Goal: Information Seeking & Learning: Find specific fact

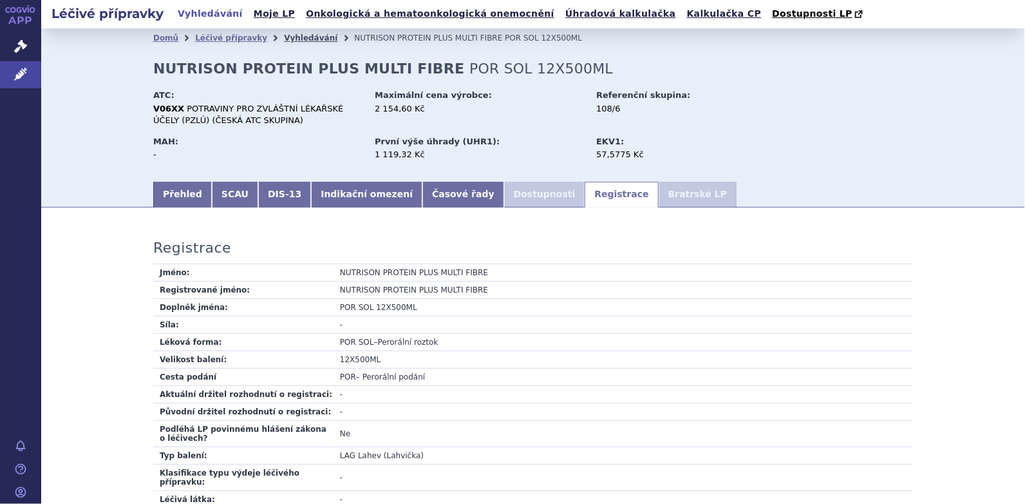
click at [290, 35] on link "Vyhledávání" at bounding box center [310, 37] width 53 height 9
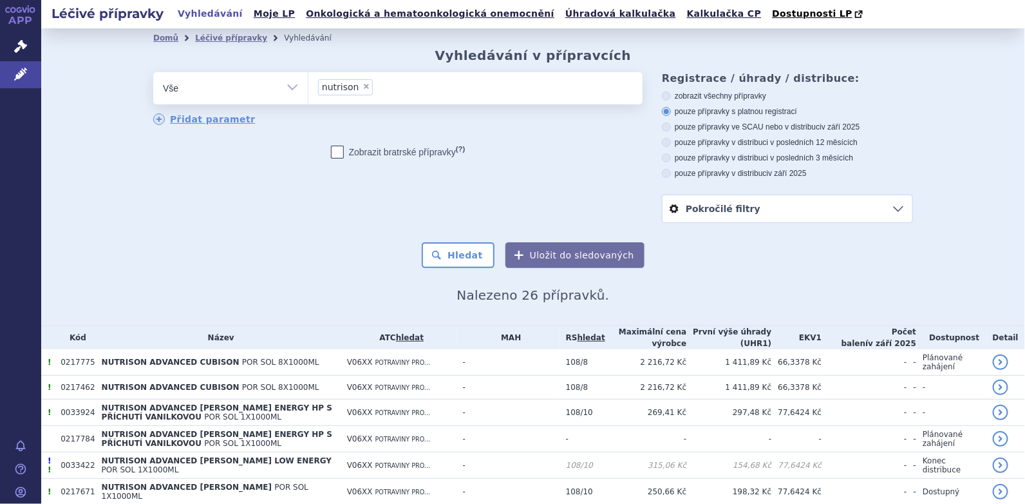
click at [363, 88] on span "×" at bounding box center [367, 86] width 8 height 8
click at [308, 88] on select "nutrison" at bounding box center [308, 87] width 1 height 32
select select
type input "ma"
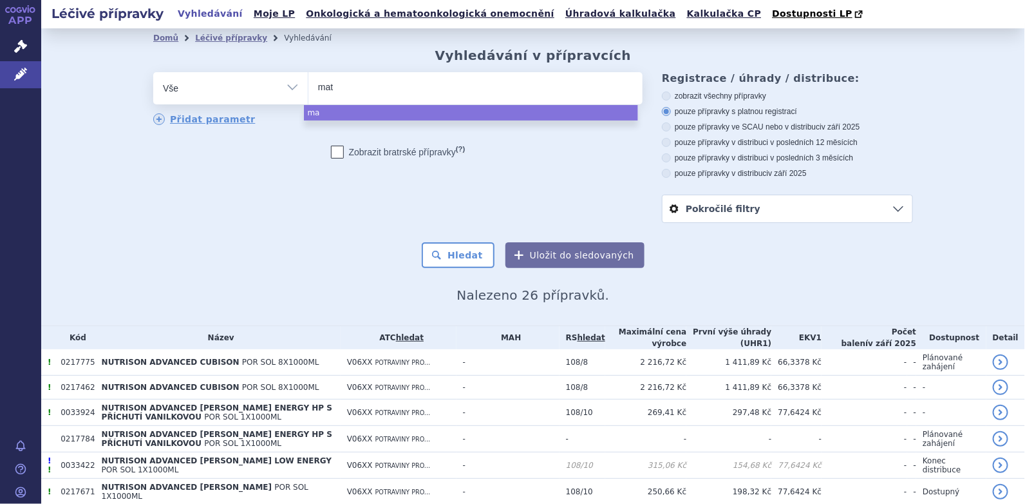
type input "mate"
type input "mater"
type input "materna"
type input "maternal"
select select "maternal"
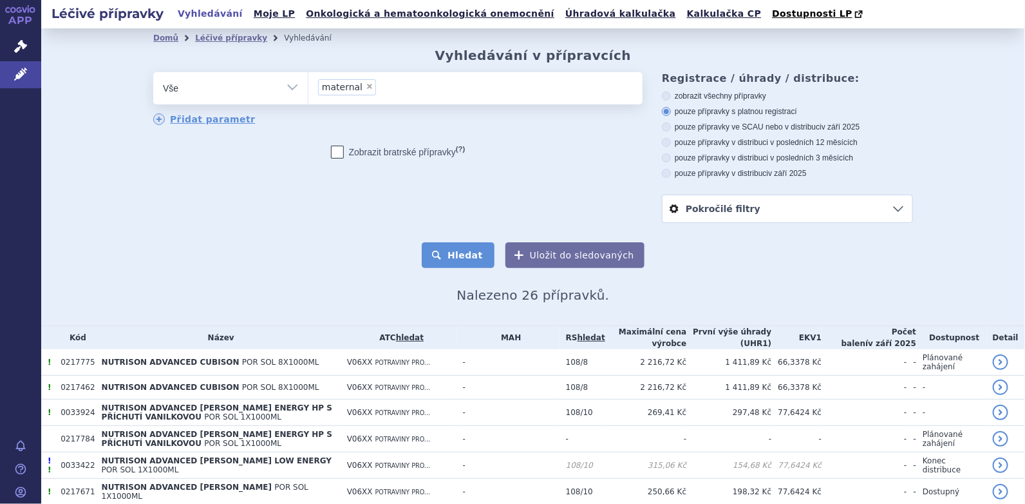
click at [460, 256] on button "Hledat" at bounding box center [458, 255] width 73 height 26
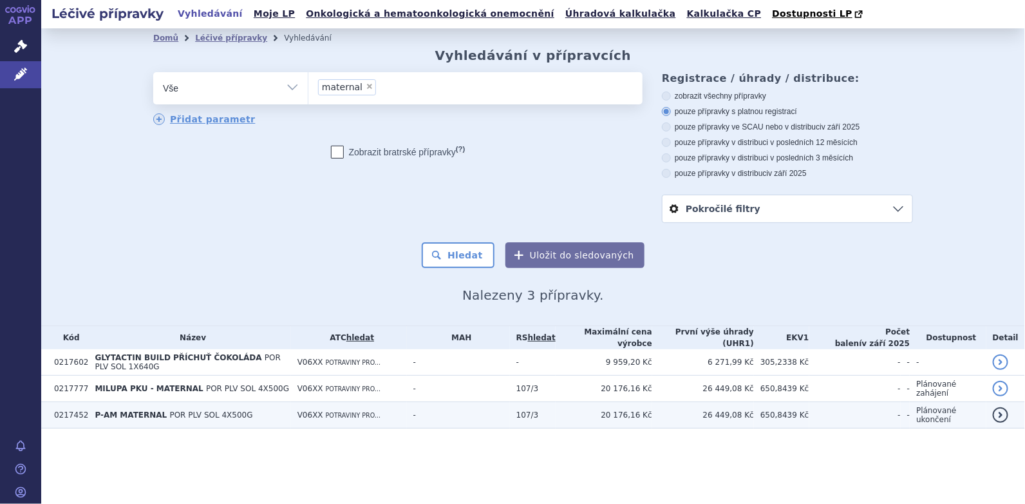
click at [170, 410] on span "POR PLV SOL 4X500G" at bounding box center [211, 414] width 83 height 9
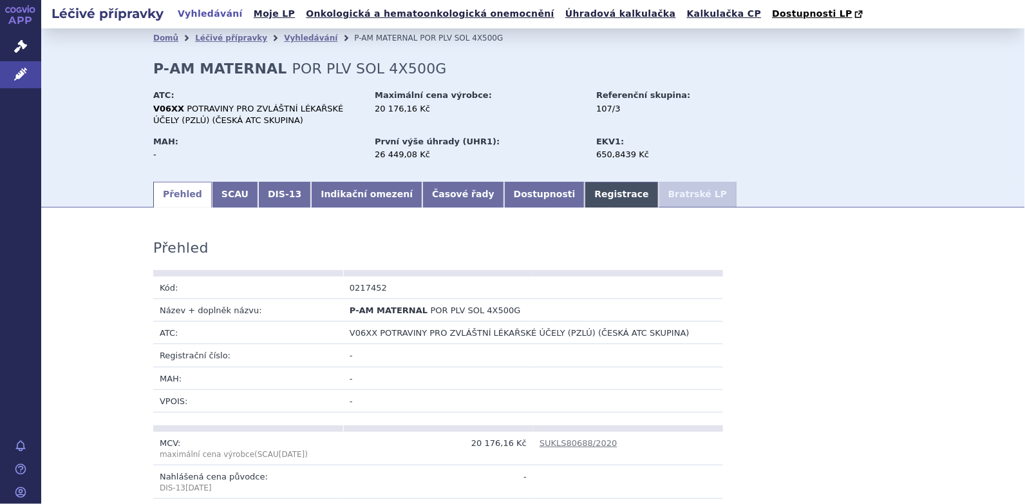
click at [585, 194] on link "Registrace" at bounding box center [621, 195] width 73 height 26
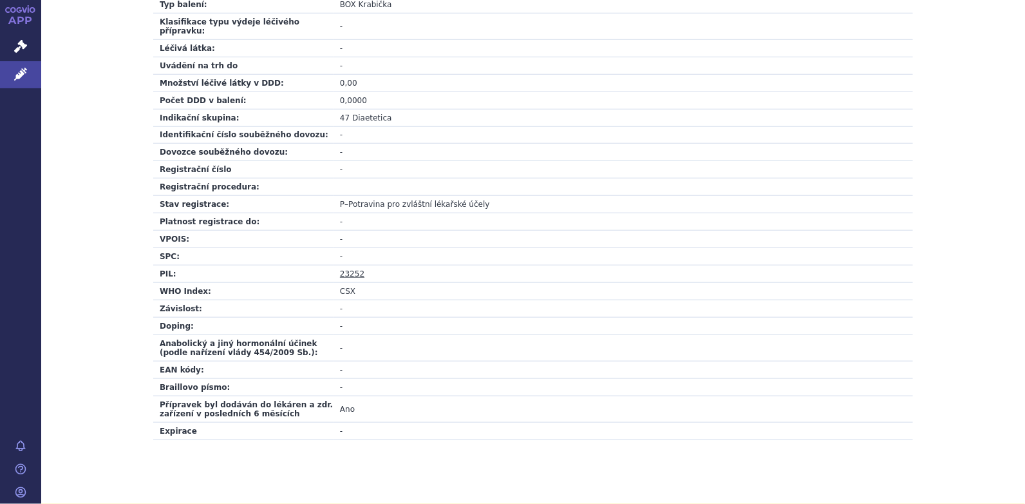
scroll to position [451, 0]
click at [347, 269] on link "23252" at bounding box center [352, 273] width 24 height 9
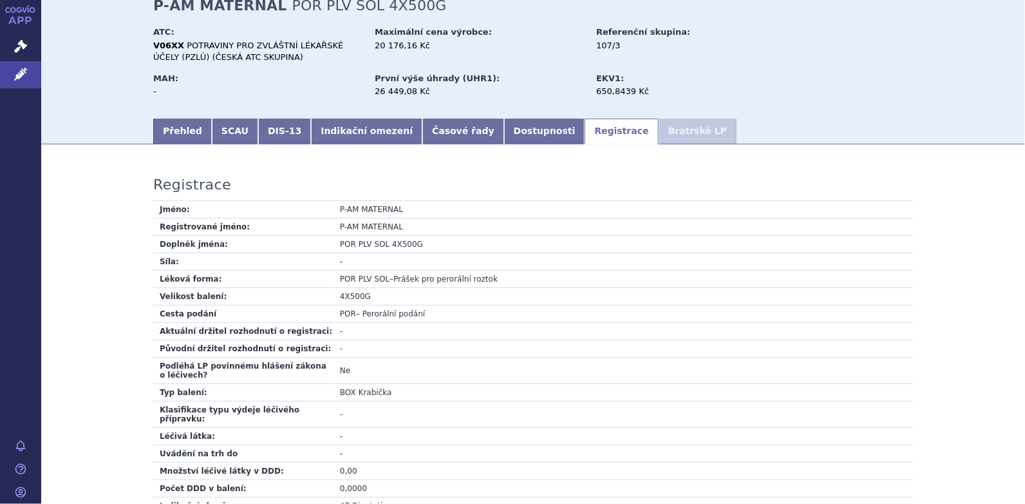
scroll to position [0, 0]
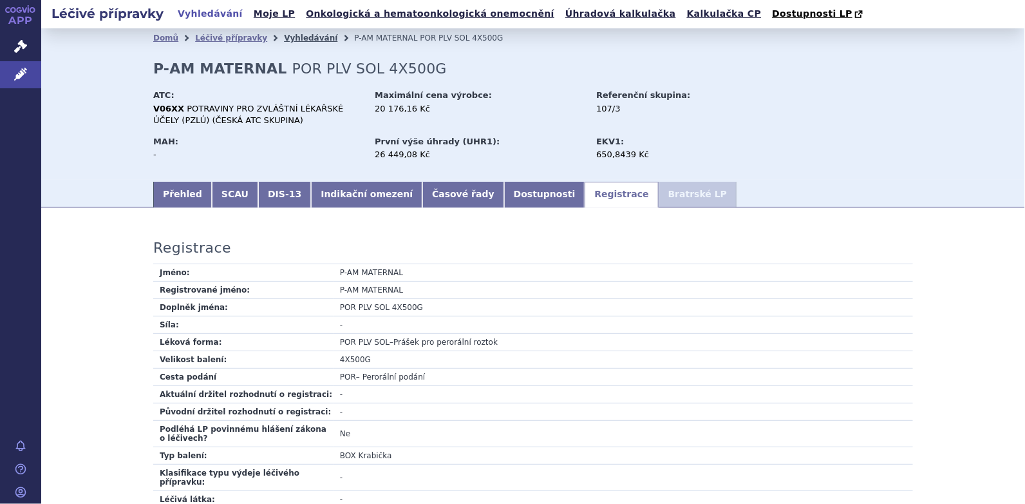
click at [289, 37] on link "Vyhledávání" at bounding box center [310, 37] width 53 height 9
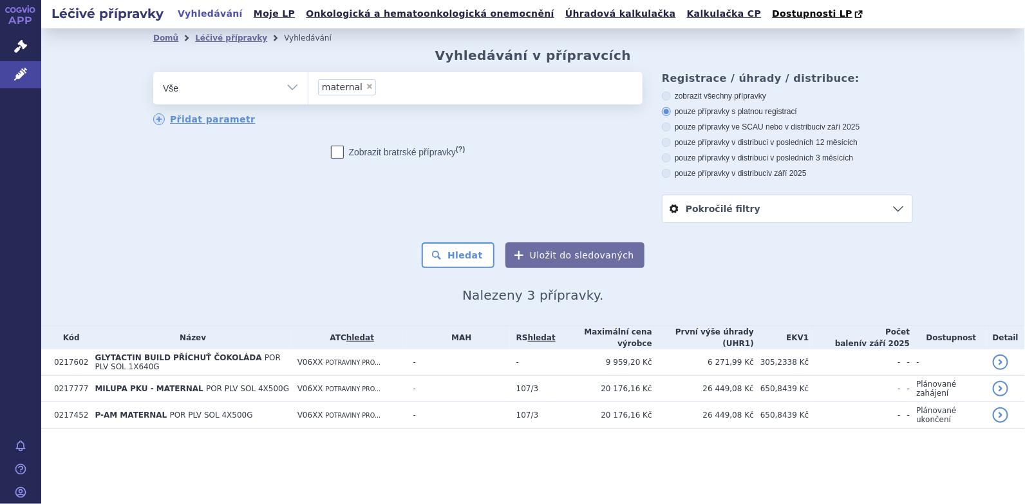
click at [368, 87] on li "× maternal" at bounding box center [347, 87] width 58 height 16
click at [308, 87] on select "maternal" at bounding box center [308, 87] width 1 height 32
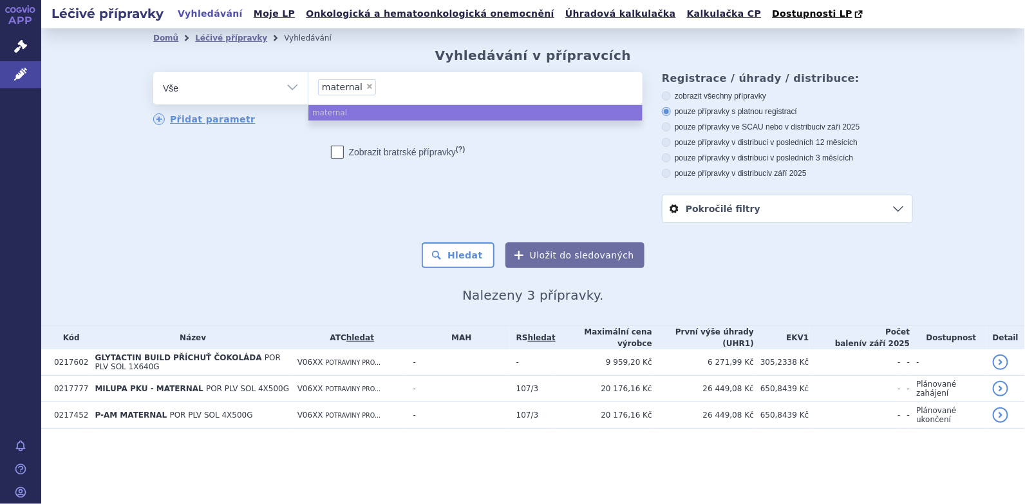
click at [366, 87] on span "×" at bounding box center [370, 86] width 8 height 8
click at [308, 87] on select "maternal" at bounding box center [308, 87] width 1 height 32
select select
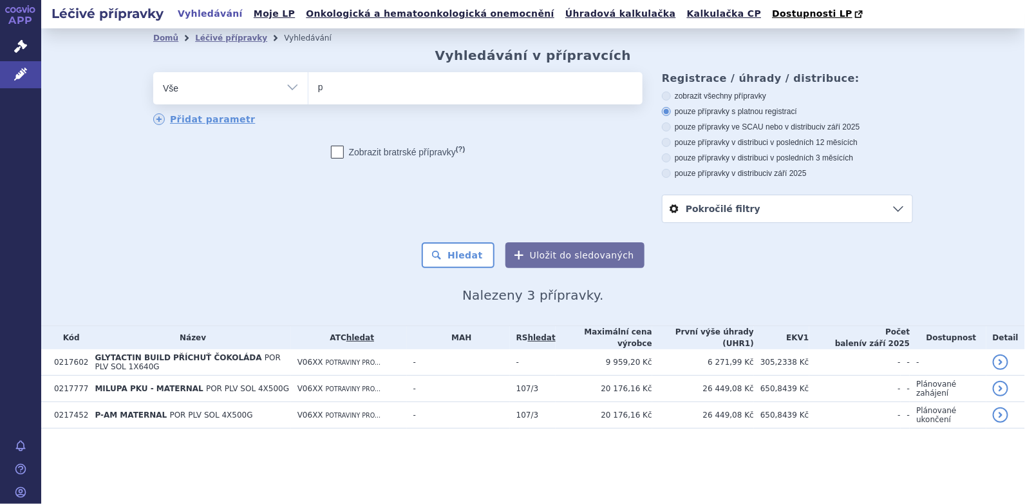
type input "pk"
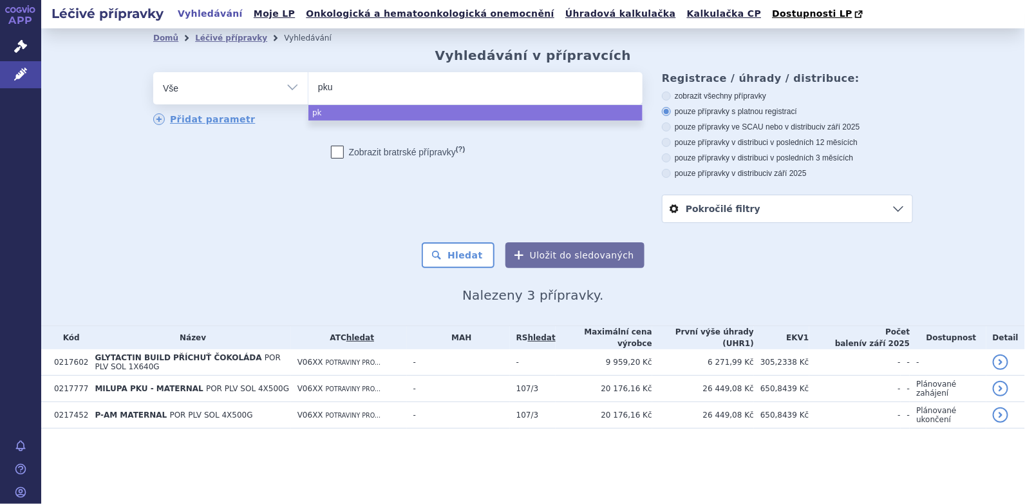
type input "pku"
type input "pku a"
type input "pku an"
type input "pku [PERSON_NAME]"
type input "pku anam"
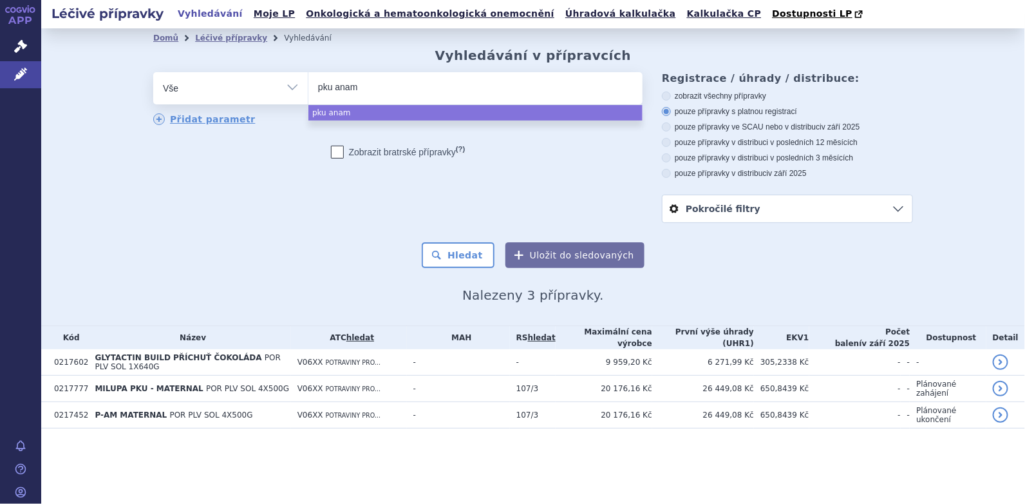
type input "pku anami"
type input "pku anamix"
type input "pku anamix f"
type input "pku anamix fi"
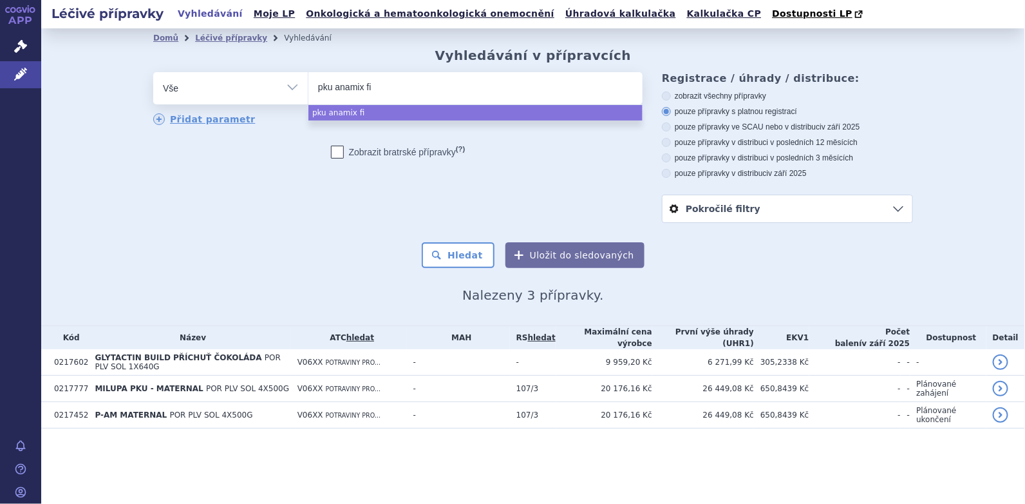
type input "pku anamix fir"
type input "pku anamix firs"
type input "pku anamix first"
type input "pku anamix first s"
type input "pku anamix first sp"
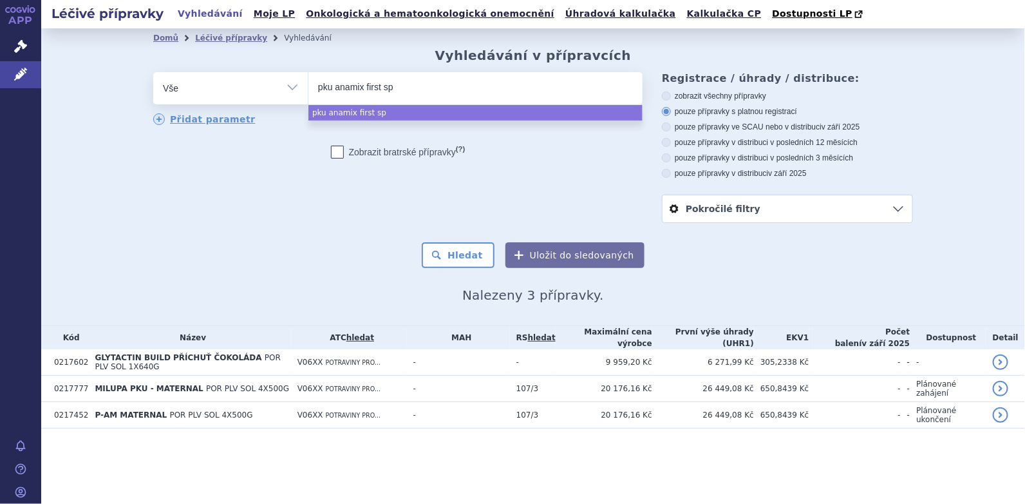
type input "pku anamix first spo"
type input "pku anamix first spoo"
type input "pku anamix first spoon"
select select "pku anamix first spoon"
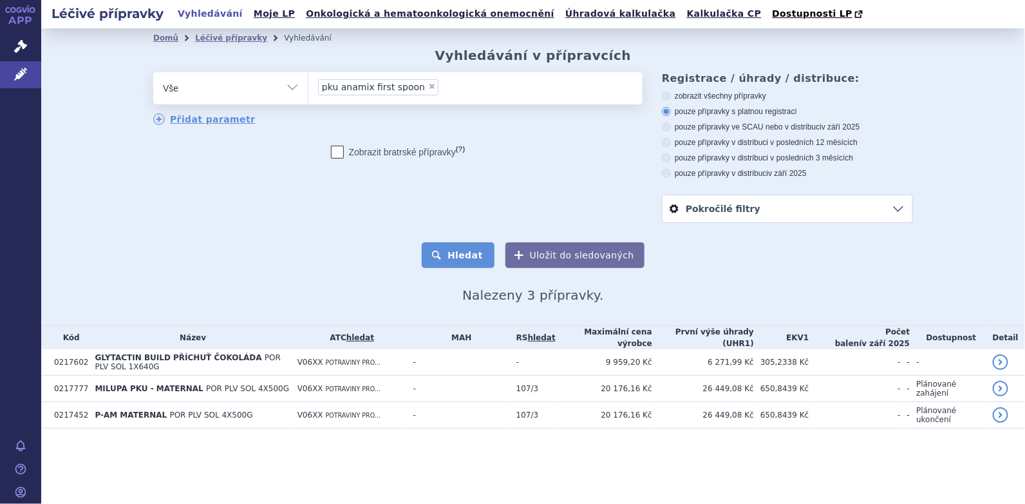
click at [479, 254] on button "Hledat" at bounding box center [458, 255] width 73 height 26
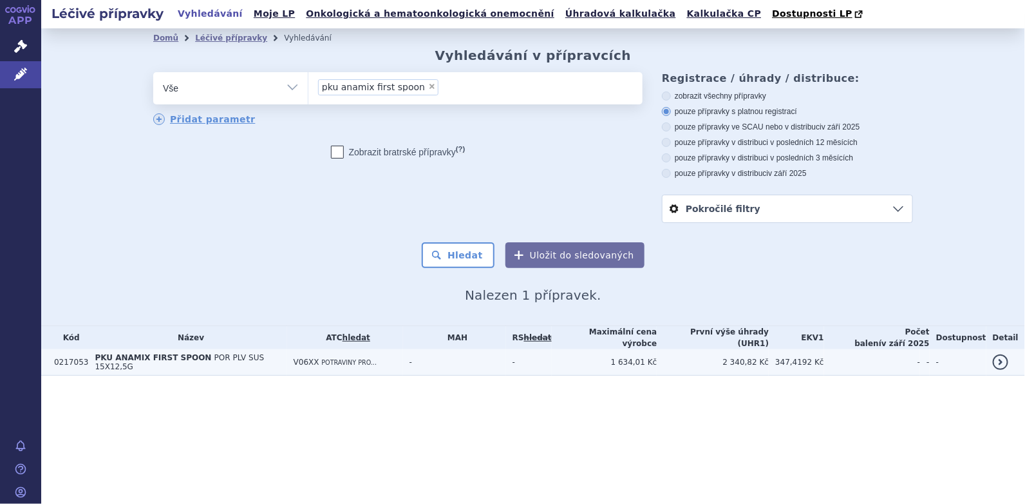
click at [205, 358] on span "POR PLV SUS 15X12,5G" at bounding box center [179, 362] width 169 height 18
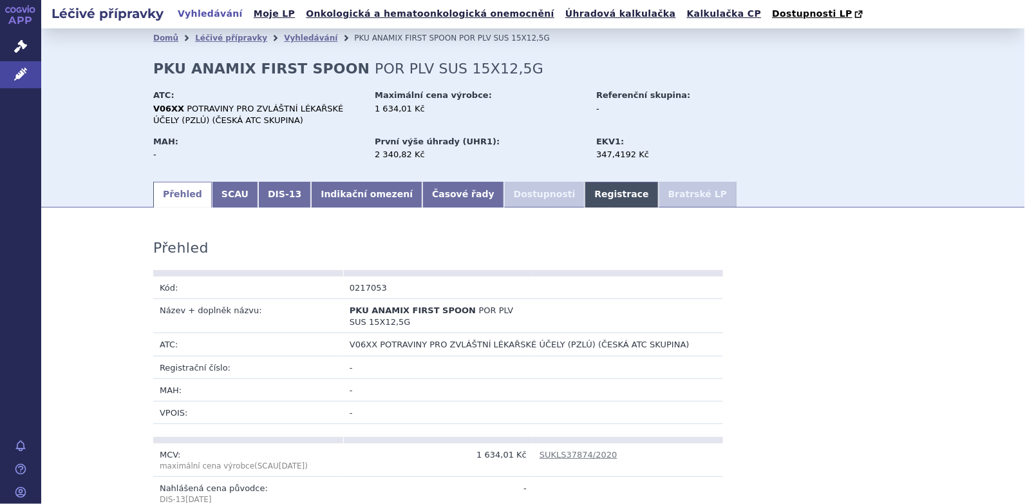
click at [585, 198] on link "Registrace" at bounding box center [621, 195] width 73 height 26
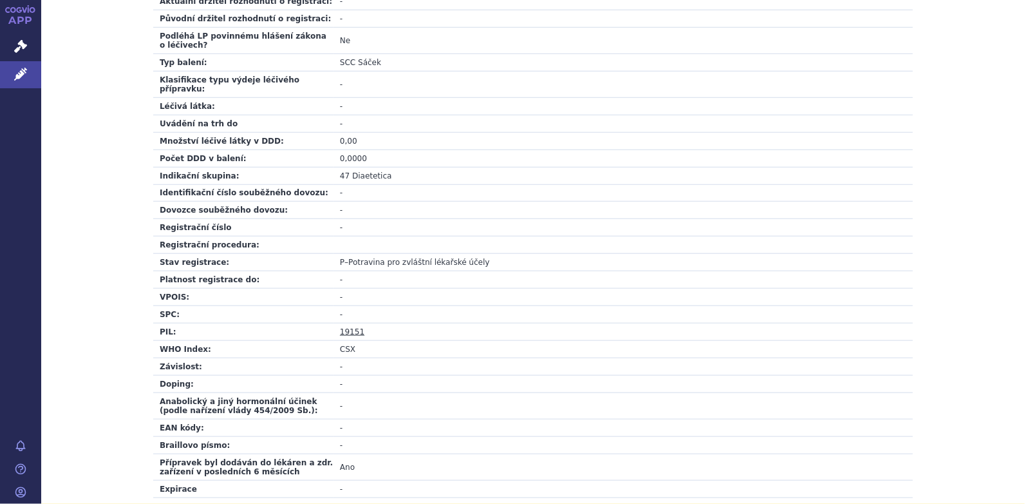
scroll to position [451, 0]
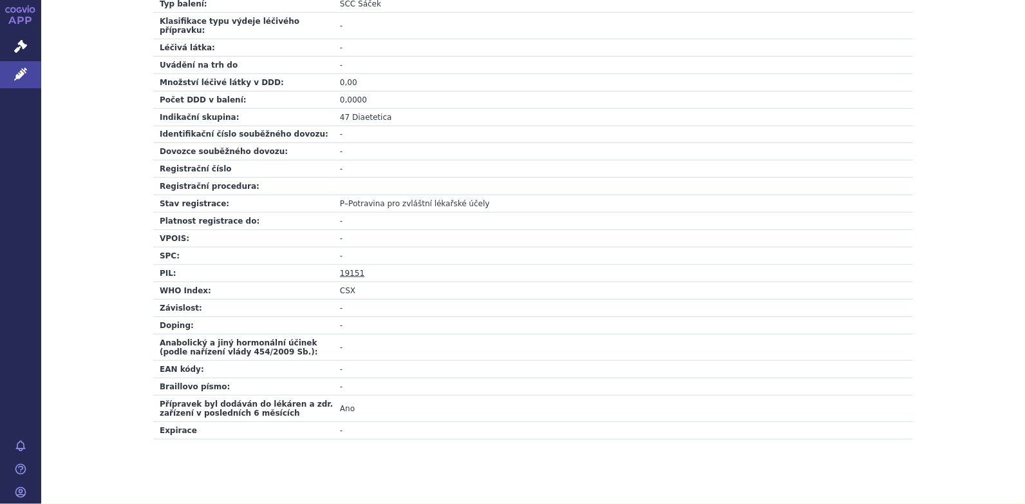
click at [343, 269] on link "19151" at bounding box center [352, 273] width 24 height 9
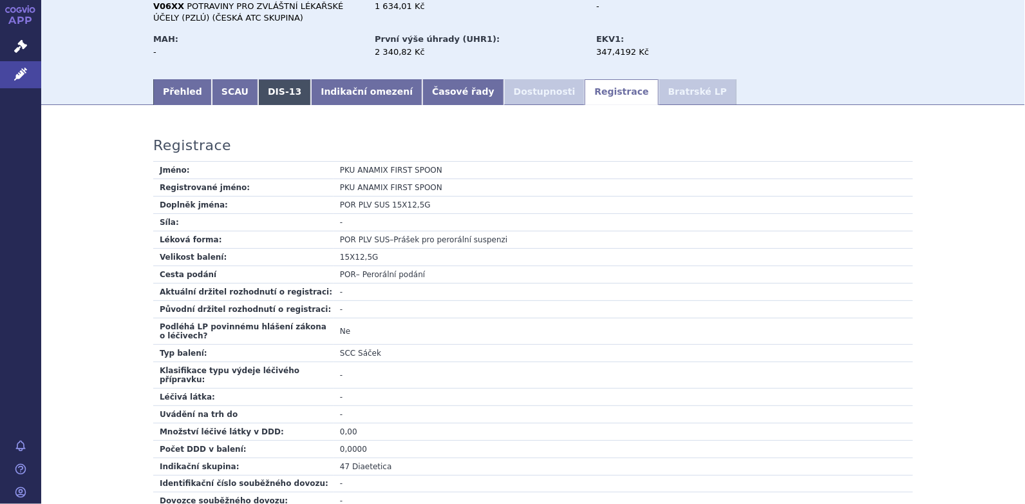
scroll to position [0, 0]
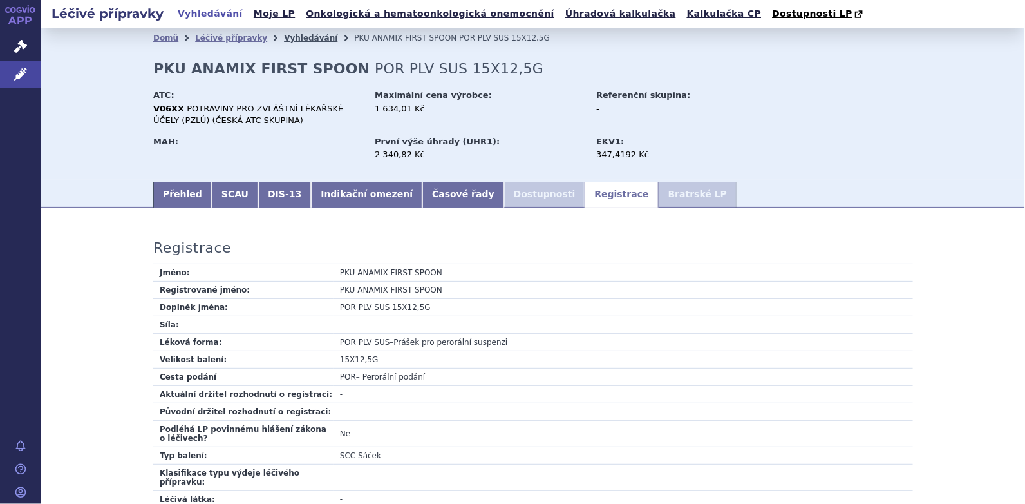
click at [294, 41] on link "Vyhledávání" at bounding box center [310, 37] width 53 height 9
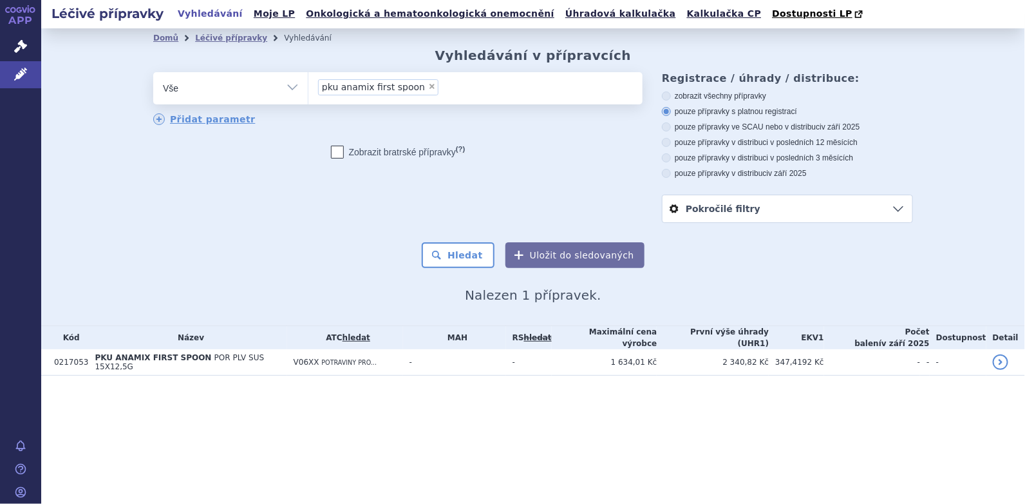
click at [428, 90] on span "×" at bounding box center [432, 86] width 8 height 8
click at [308, 90] on select "pku anamix first spoon" at bounding box center [308, 87] width 1 height 32
select select
type input "pk"
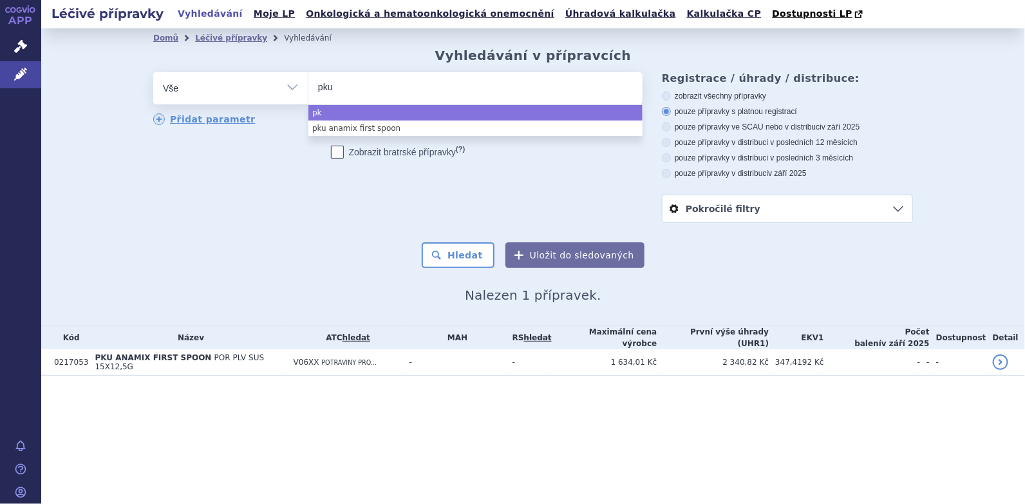
type input "pku"
type input "pku a"
type input "pku an"
type input "pku ana"
type input "pku anam"
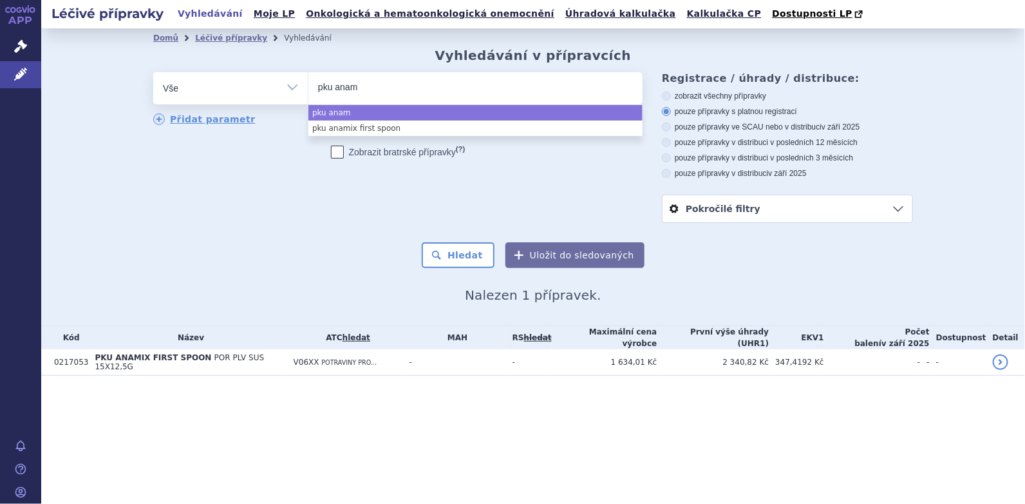
type input "pku anami"
type input "pku anamix"
type input "pku anamixj"
type input "pku anamixju"
type input "pku anamixjuni"
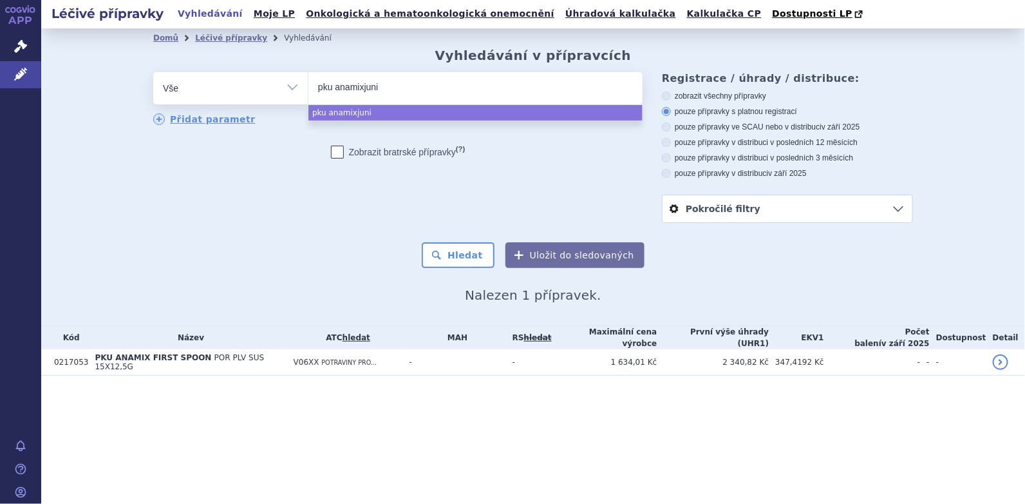
type input "pku anamixjunio"
type input "pku anamixjunior"
click at [362, 84] on input "pku anamixjunior" at bounding box center [375, 87] width 115 height 16
select select "pku anamixjunior"
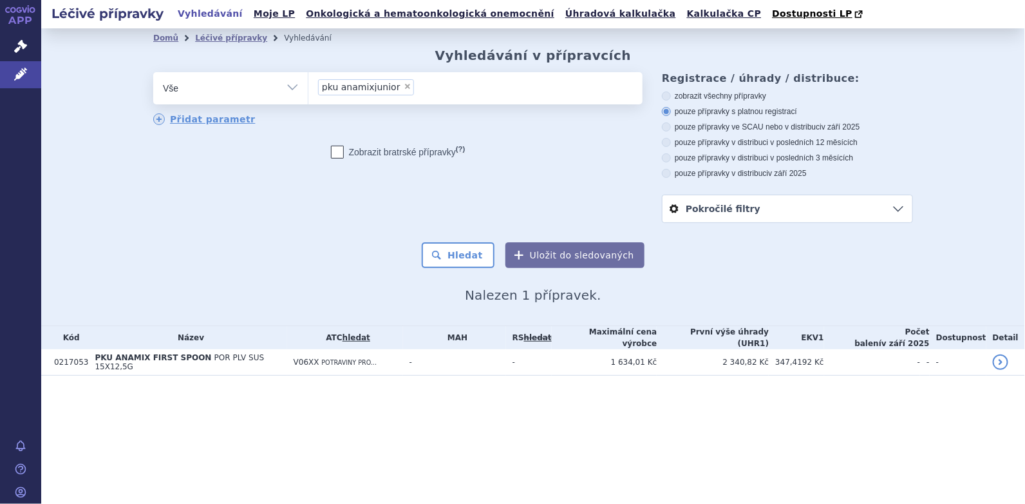
type input "pku anamixjunior"
select select
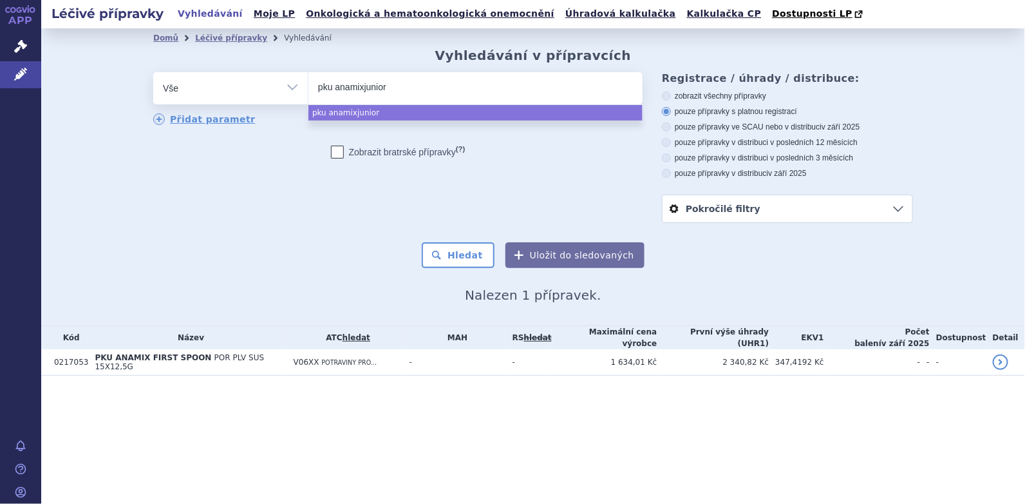
type input "pku anamix junior"
select select "pku anamix junior"
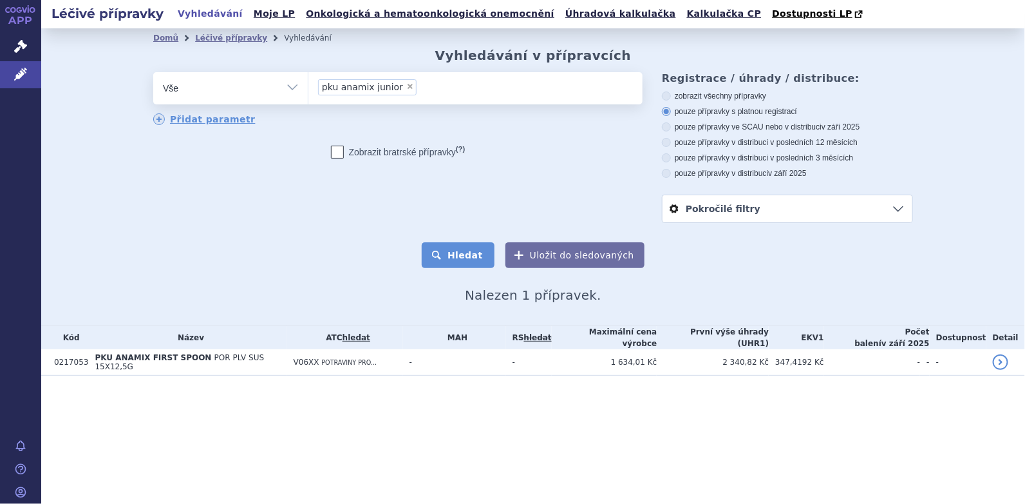
click at [474, 252] on button "Hledat" at bounding box center [458, 255] width 73 height 26
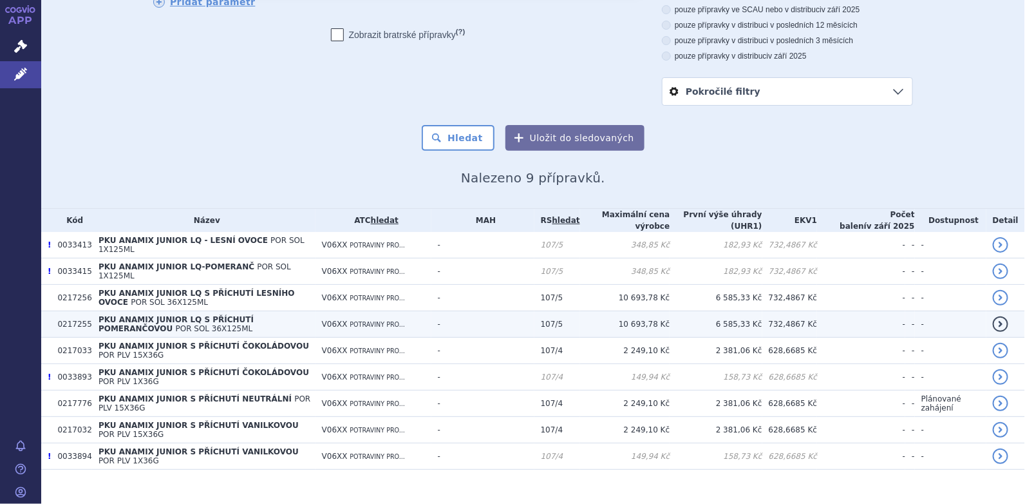
scroll to position [119, 0]
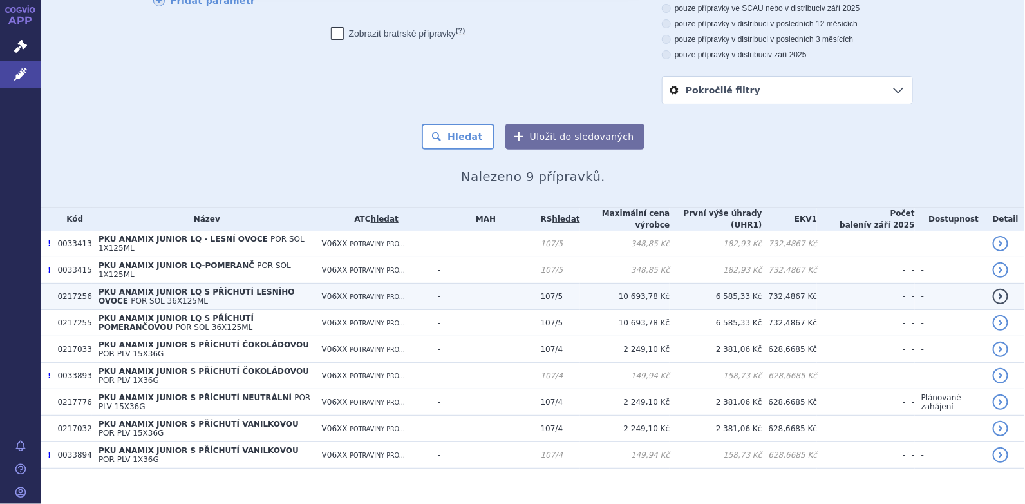
click at [263, 287] on span "PKU ANAMIX JUNIOR LQ S PŘÍCHUTÍ LESNÍHO OVOCE" at bounding box center [197, 296] width 196 height 18
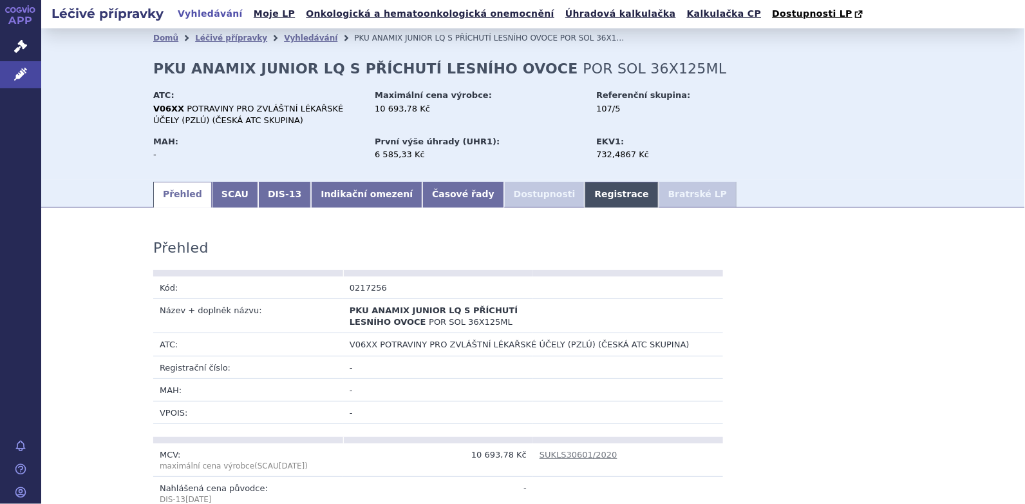
click at [585, 194] on link "Registrace" at bounding box center [621, 195] width 73 height 26
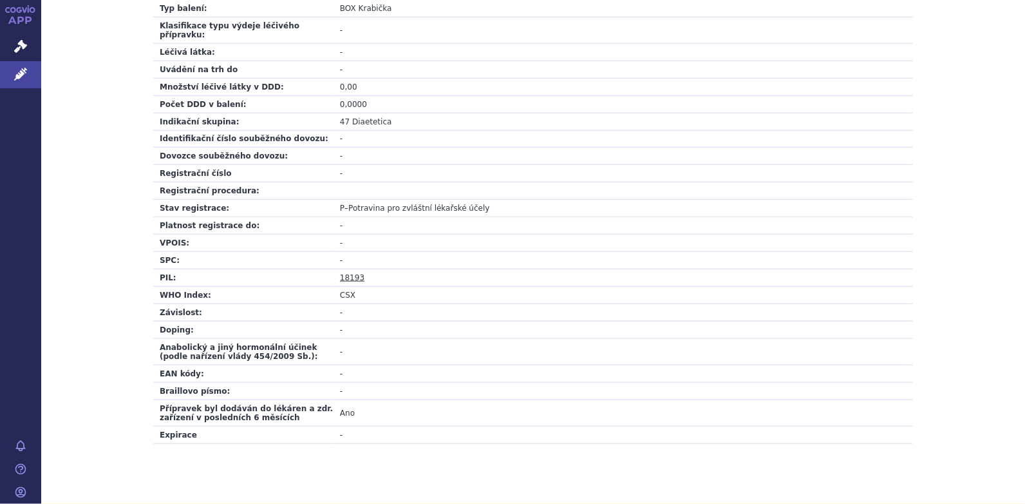
scroll to position [451, 0]
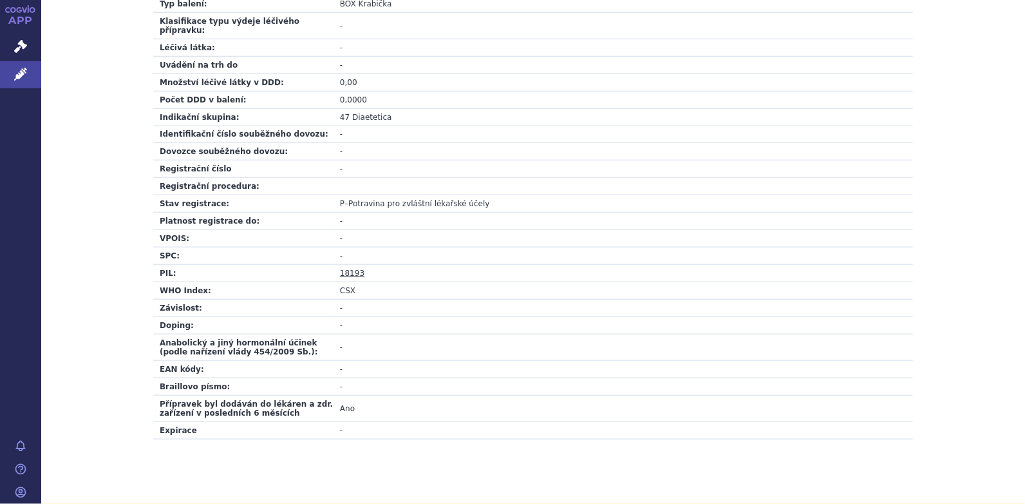
click at [350, 269] on link "18193" at bounding box center [352, 273] width 24 height 9
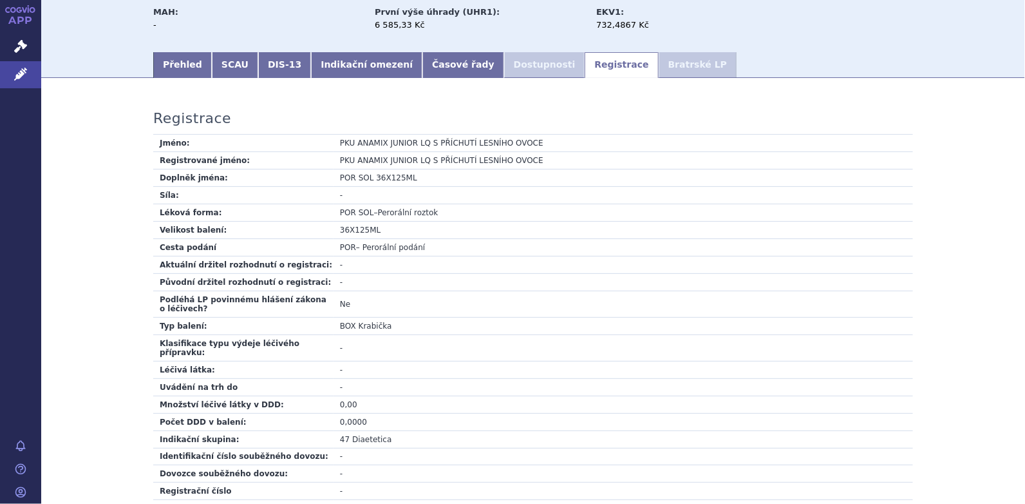
scroll to position [0, 0]
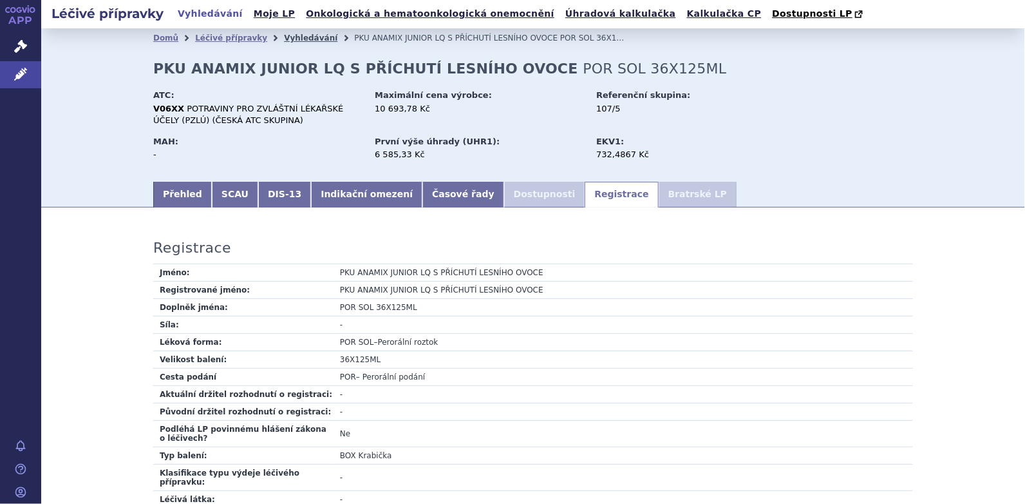
click at [291, 40] on link "Vyhledávání" at bounding box center [310, 37] width 53 height 9
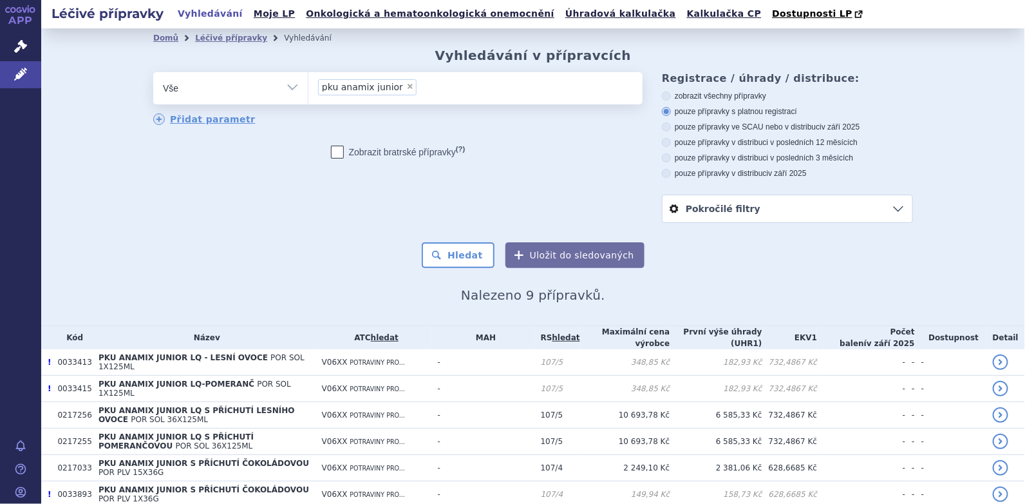
scroll to position [119, 0]
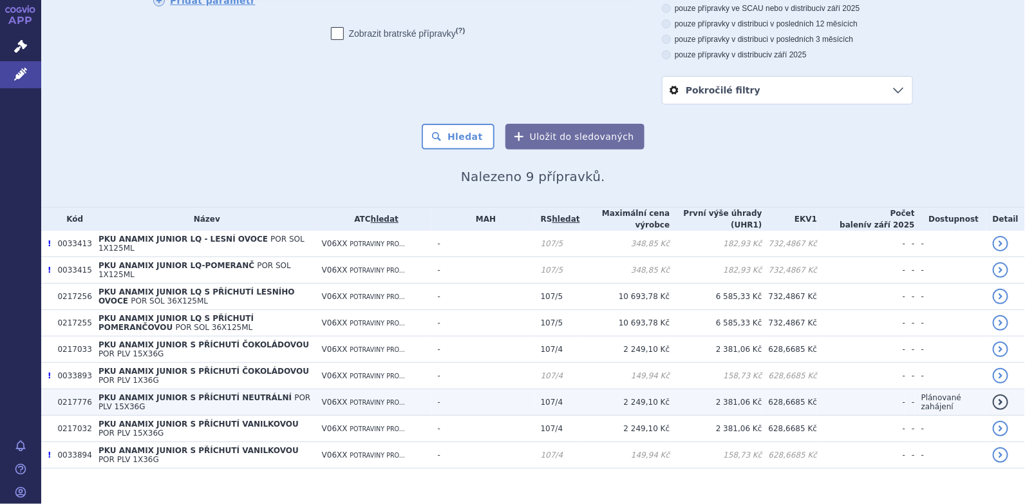
click at [227, 393] on span "PKU ANAMIX JUNIOR S PŘÍCHUTÍ NEUTRÁLNÍ" at bounding box center [195, 397] width 193 height 9
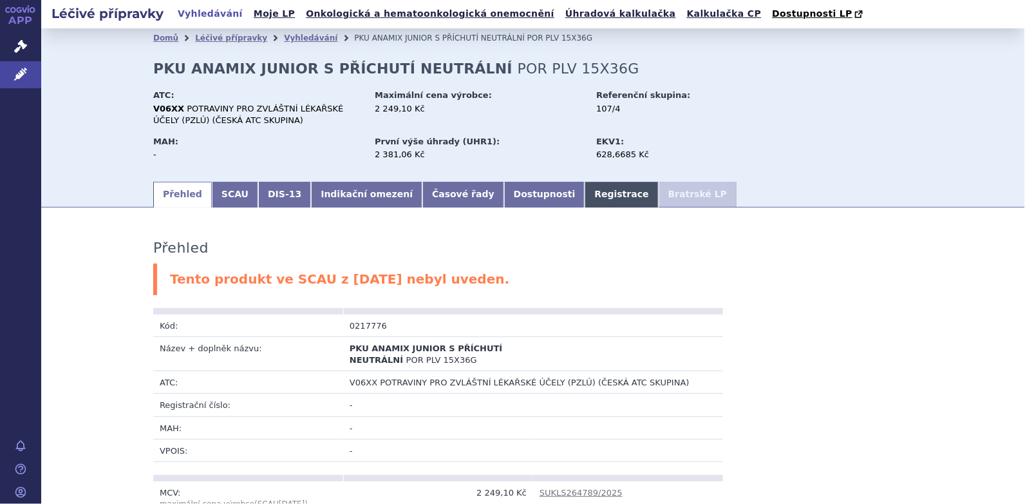
click at [585, 193] on link "Registrace" at bounding box center [621, 195] width 73 height 26
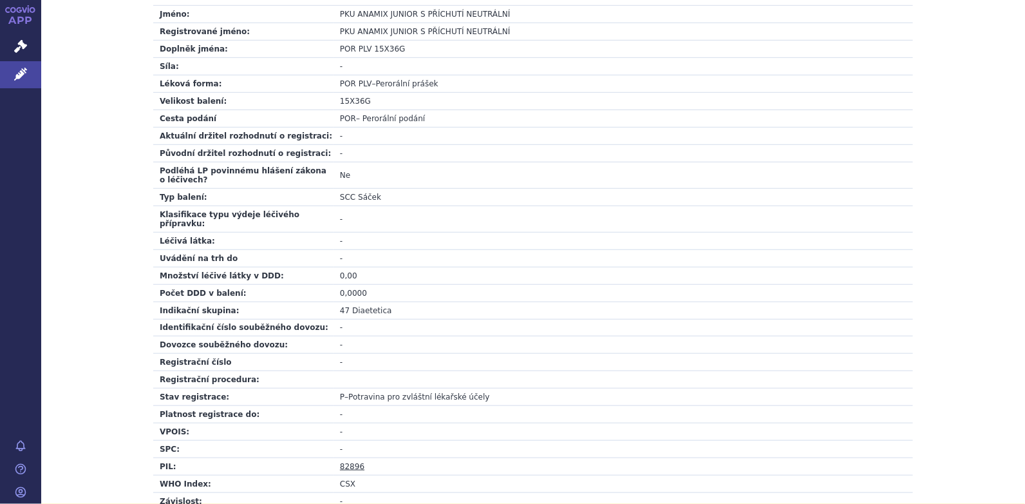
scroll to position [451, 0]
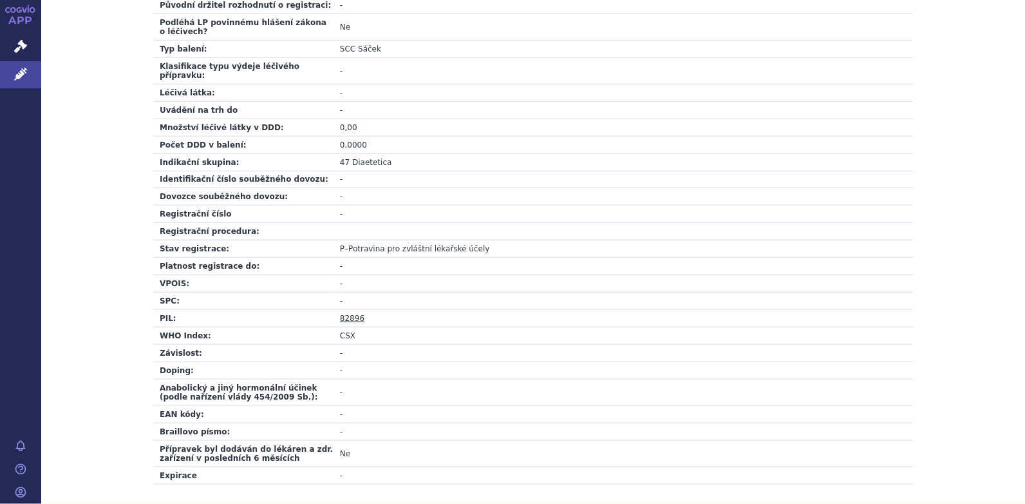
click at [350, 314] on link "82896" at bounding box center [352, 318] width 24 height 9
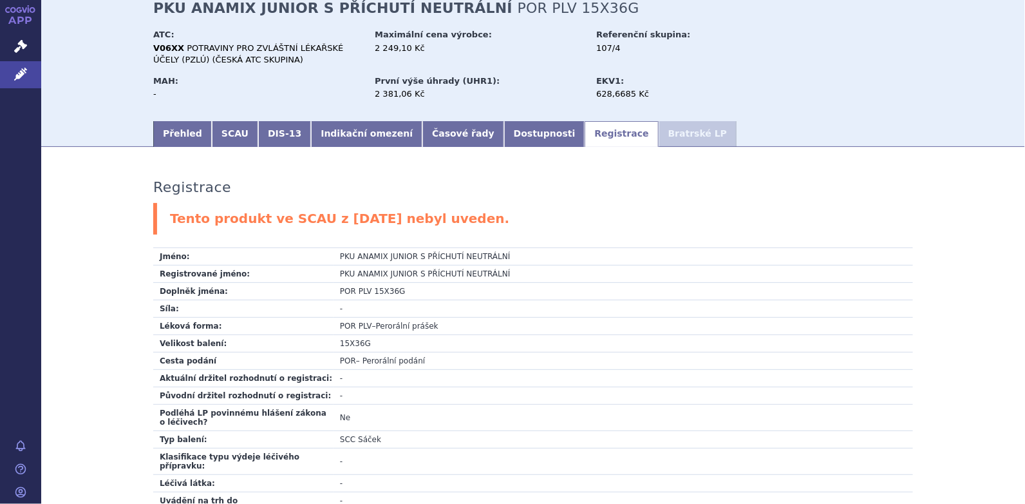
scroll to position [0, 0]
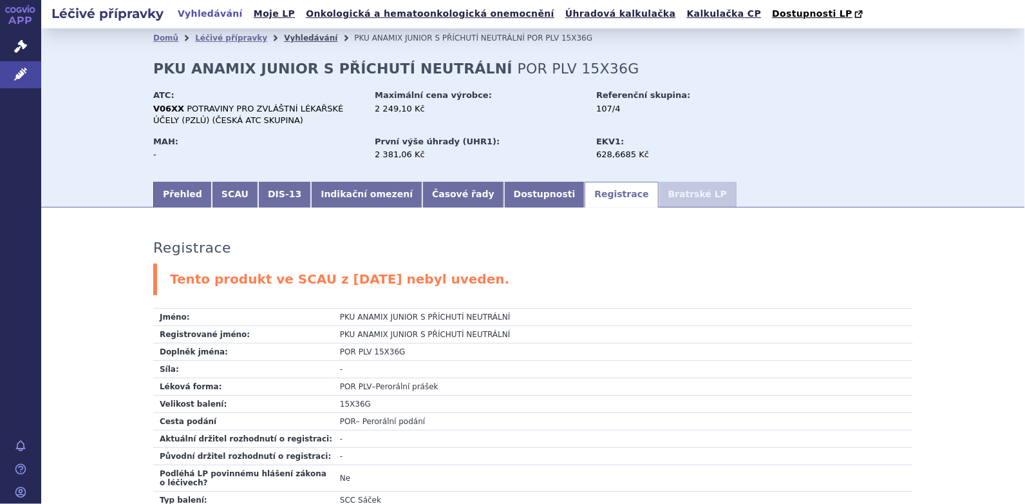
click at [301, 37] on link "Vyhledávání" at bounding box center [310, 37] width 53 height 9
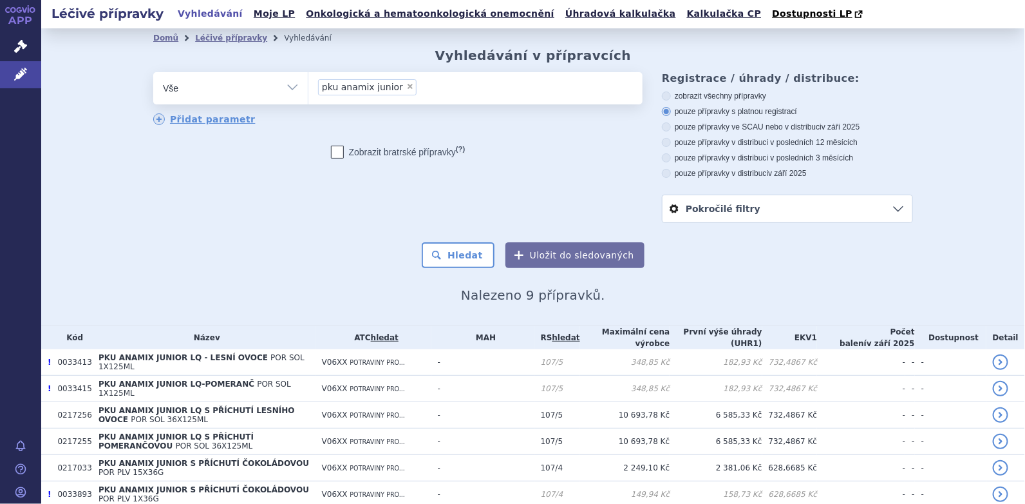
click at [406, 86] on span "×" at bounding box center [410, 86] width 8 height 8
click at [308, 86] on select "pku anamix junior" at bounding box center [308, 87] width 1 height 32
select select
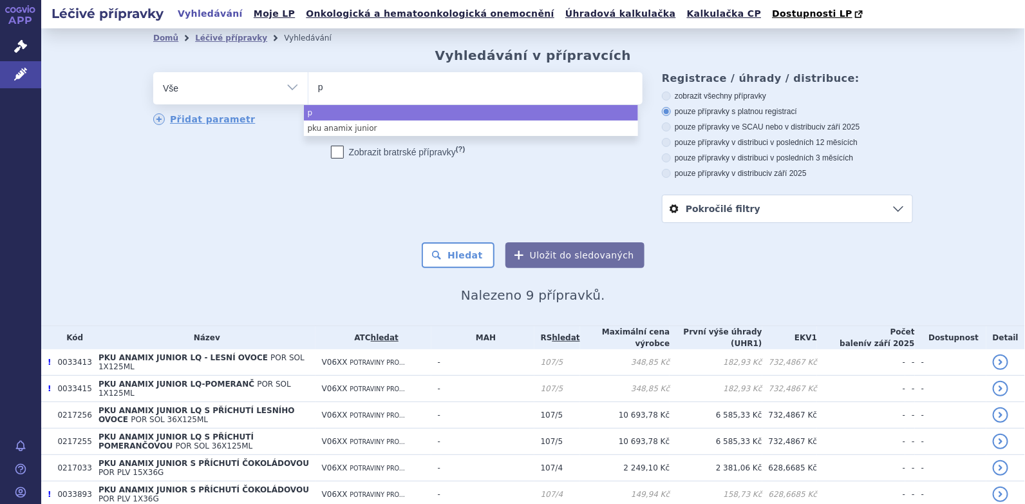
type input "pk"
type input "pku"
type input "pku g"
type input "pku gmp"
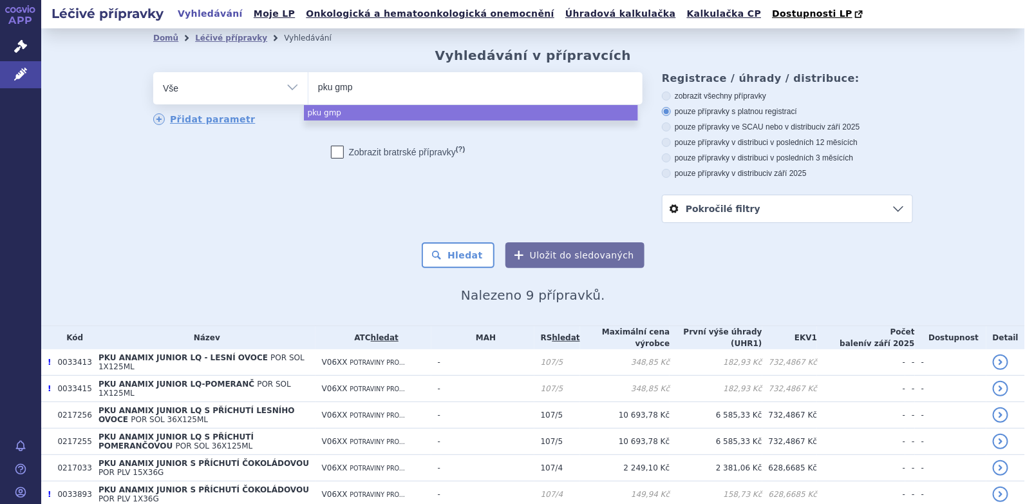
type input "pku gmpr"
type input "pku gmpro"
select select "pku gmpro"
click at [458, 265] on button "Hledat" at bounding box center [458, 255] width 73 height 26
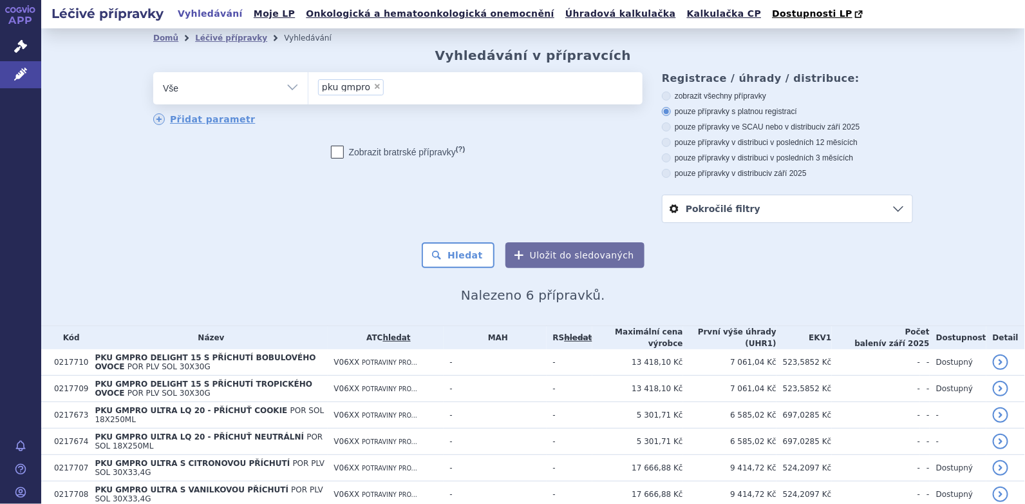
scroll to position [44, 0]
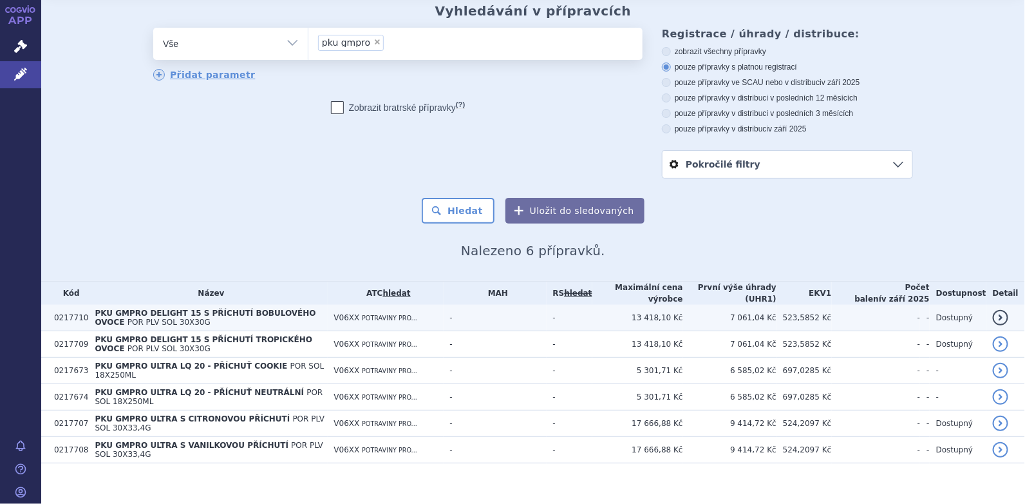
click at [134, 314] on span "PKU GMPRO DELIGHT 15 S PŘÍCHUTÍ BOBULOVÉHO OVOCE" at bounding box center [205, 317] width 221 height 18
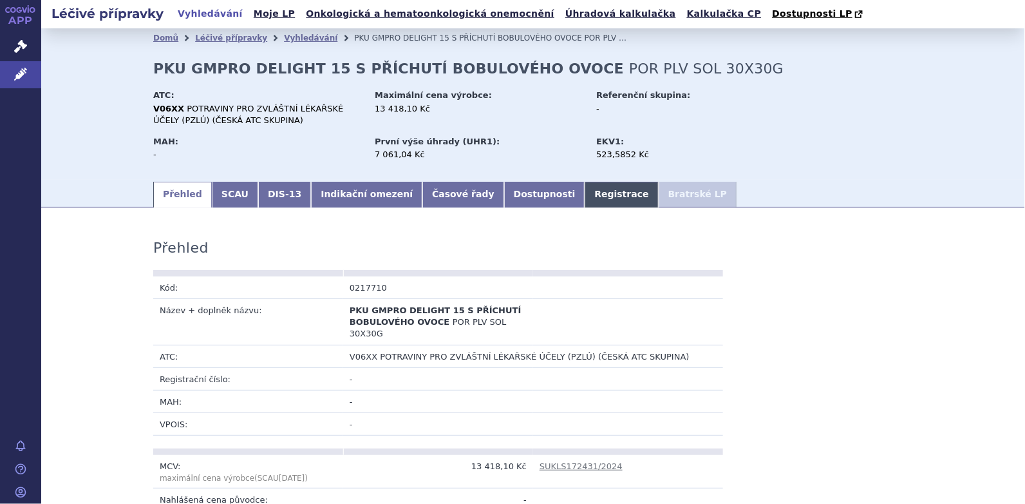
click at [585, 194] on link "Registrace" at bounding box center [621, 195] width 73 height 26
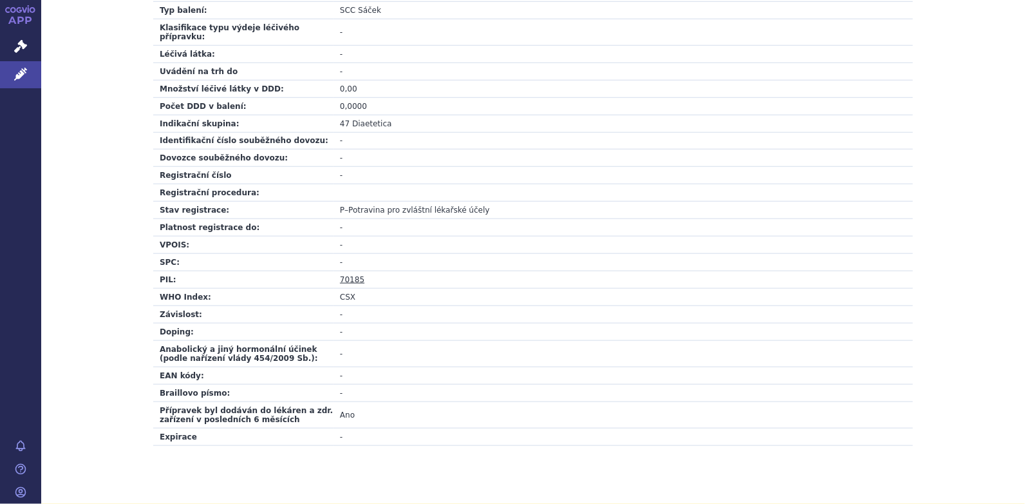
scroll to position [451, 0]
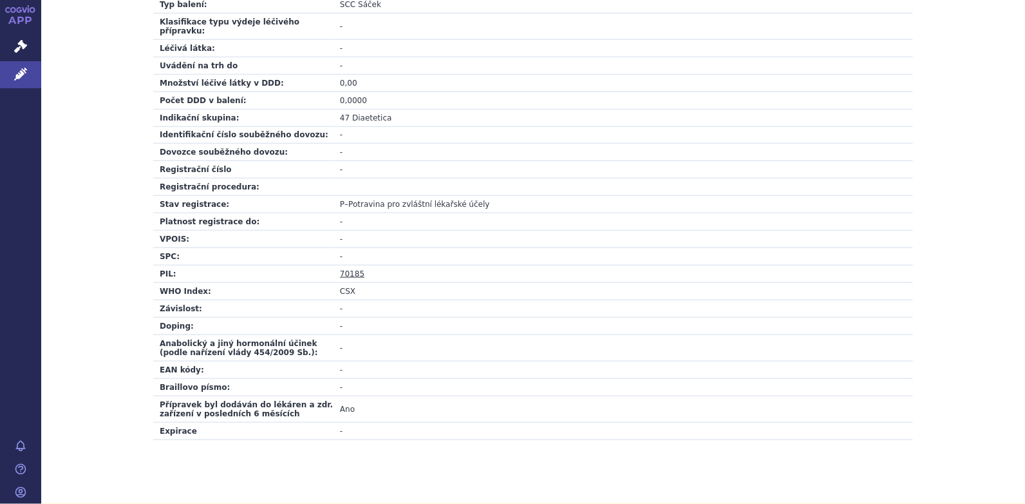
click at [348, 269] on link "70185" at bounding box center [352, 273] width 24 height 9
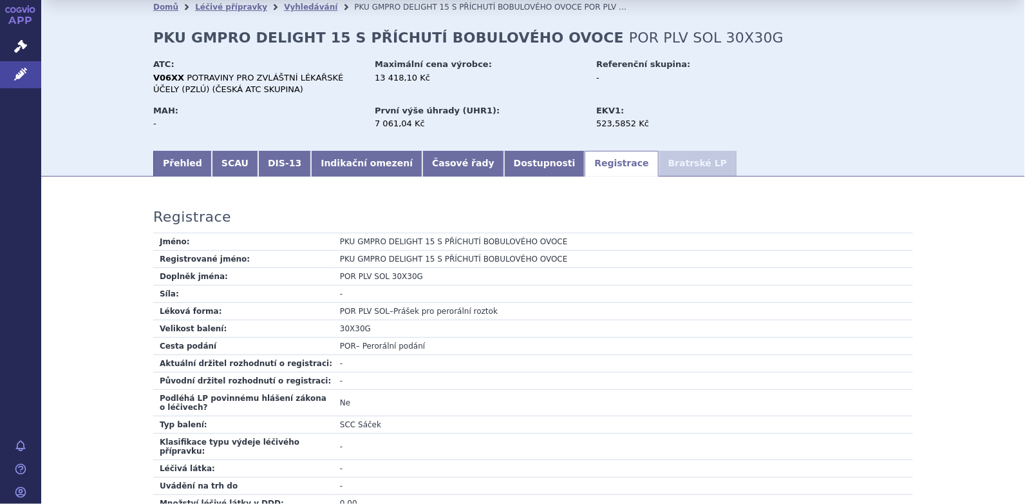
scroll to position [0, 0]
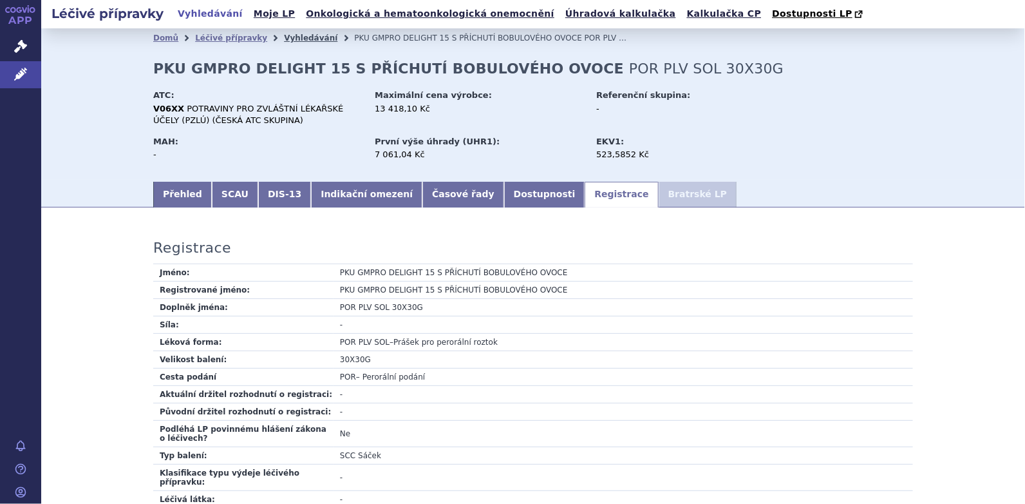
click at [284, 39] on link "Vyhledávání" at bounding box center [310, 37] width 53 height 9
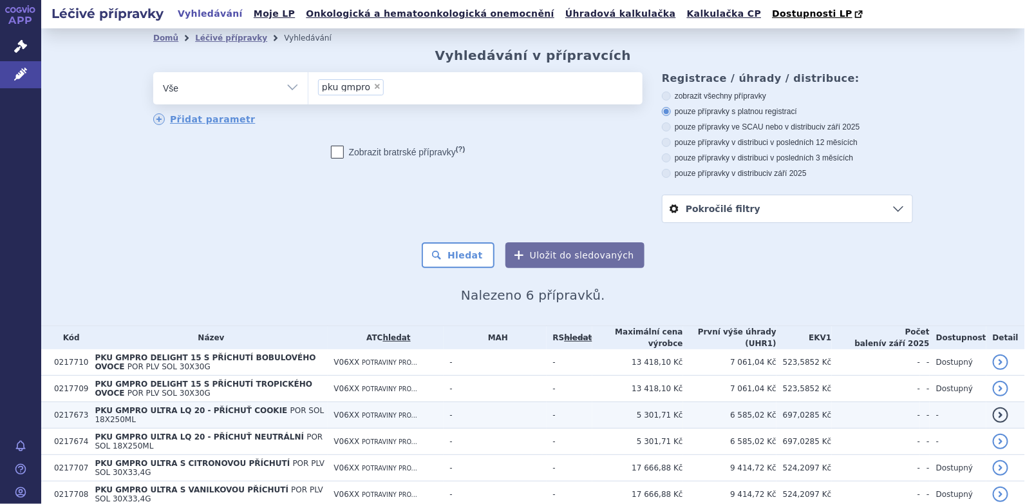
click at [162, 415] on span "PKU GMPRO ULTRA LQ 20 - PŘÍCHUŤ COOKIE" at bounding box center [191, 410] width 193 height 9
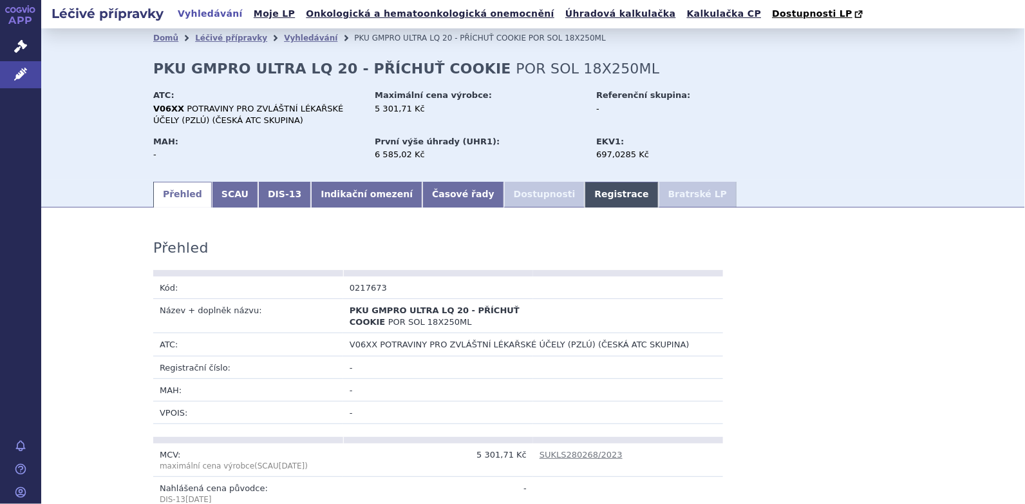
click at [585, 199] on link "Registrace" at bounding box center [621, 195] width 73 height 26
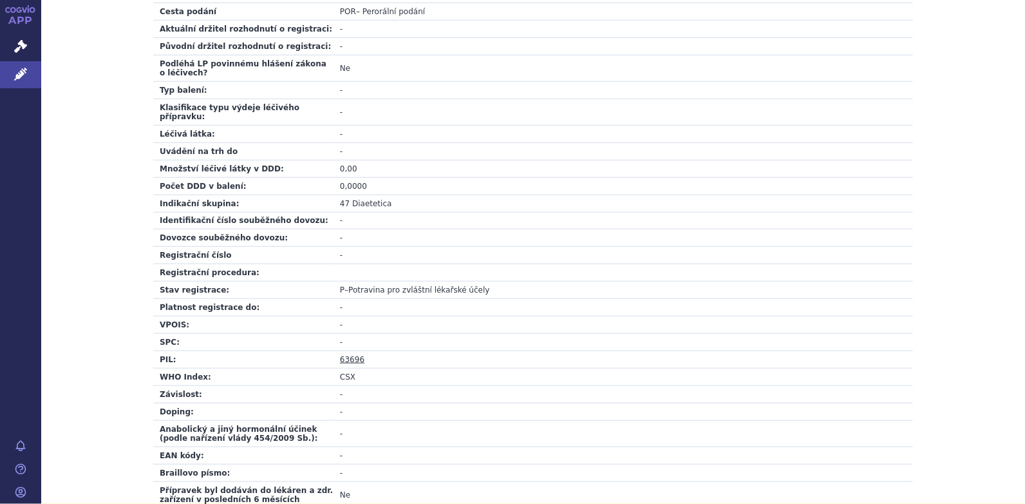
scroll to position [451, 0]
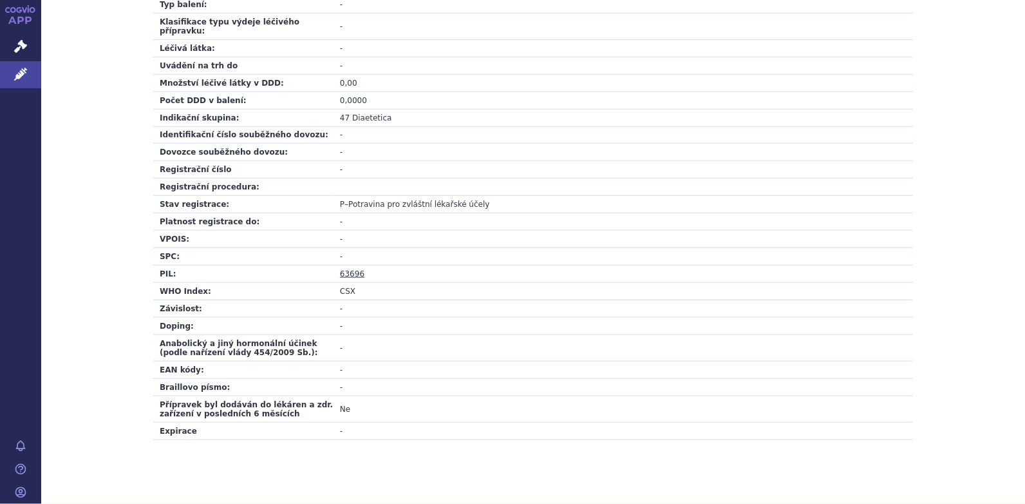
click at [348, 269] on link "63696" at bounding box center [352, 273] width 24 height 9
